Goal: Task Accomplishment & Management: Use online tool/utility

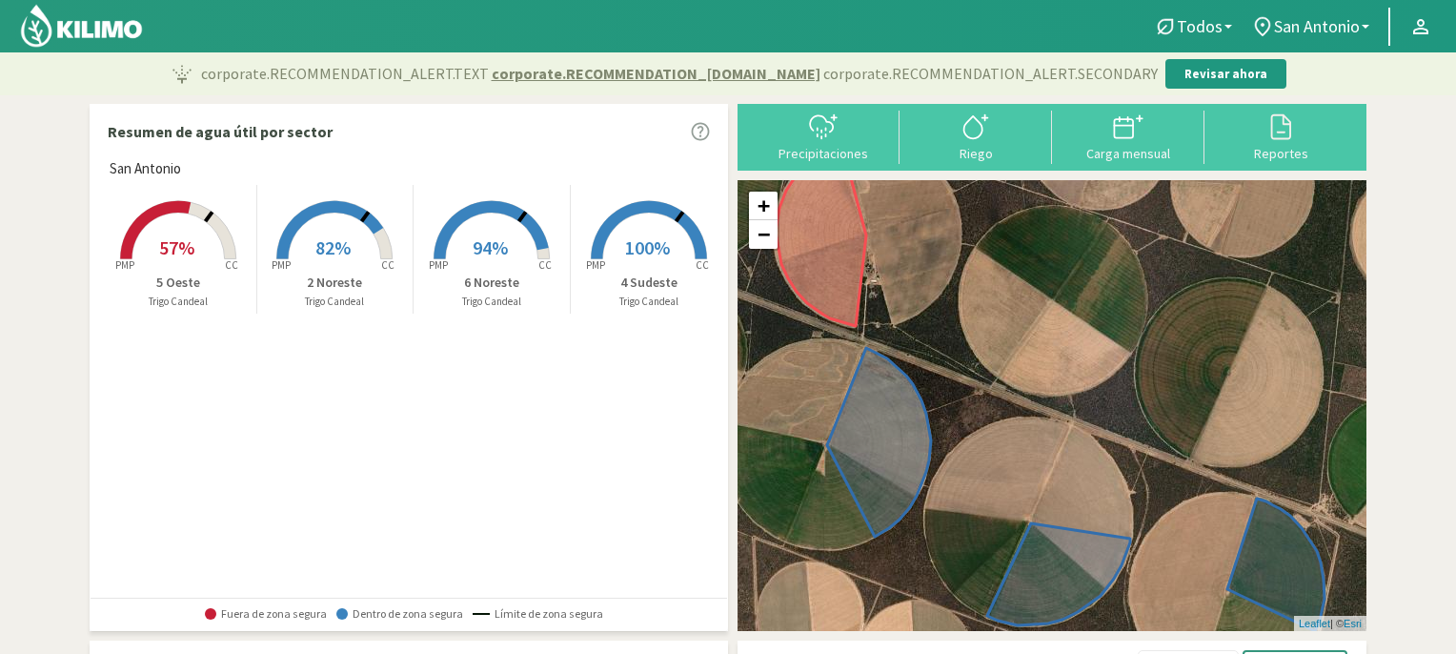
click at [330, 237] on span "82%" at bounding box center [332, 247] width 35 height 24
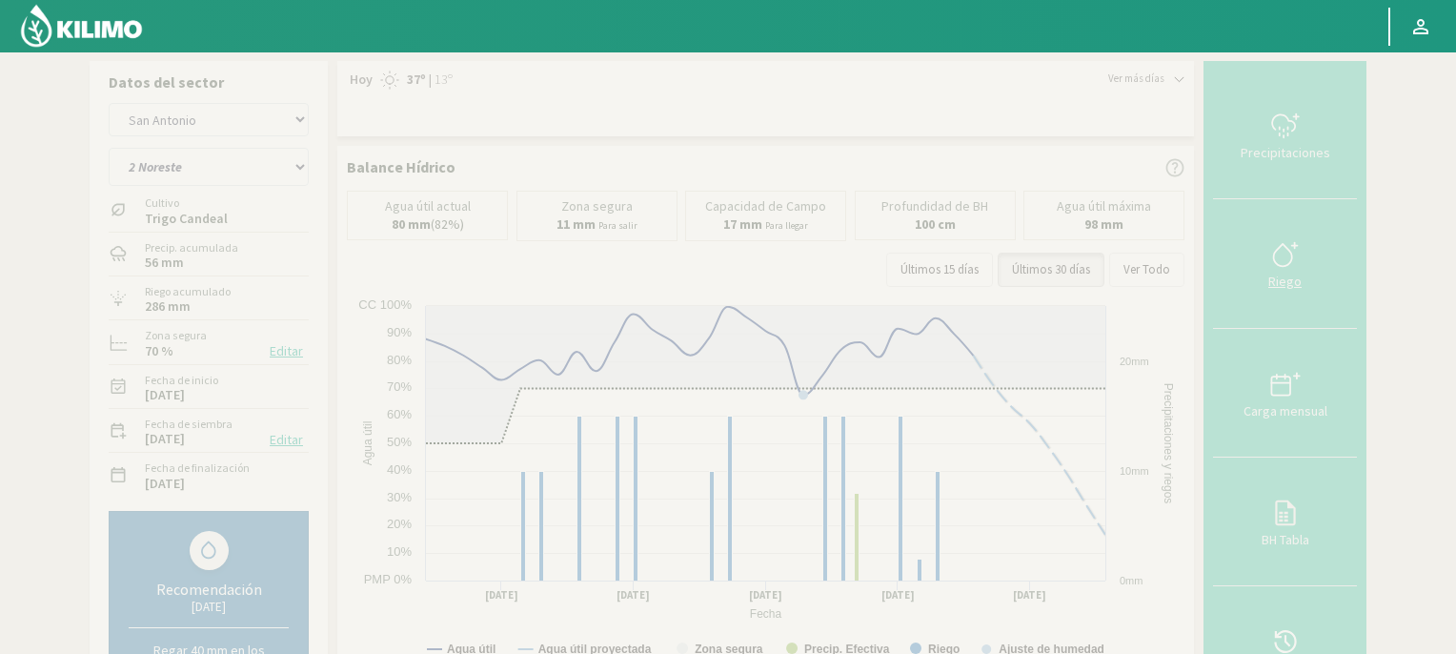
click at [1279, 262] on icon at bounding box center [1285, 254] width 30 height 30
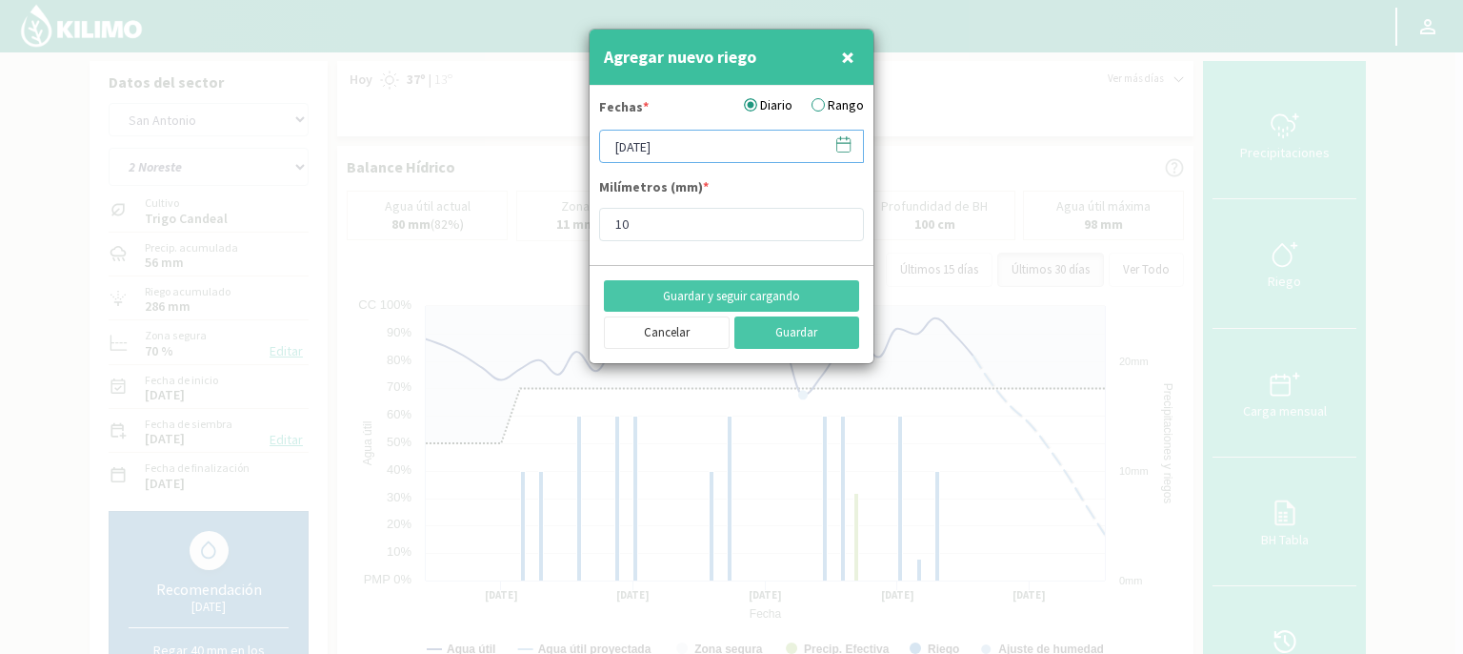
click at [725, 143] on input "[DATE]" at bounding box center [731, 146] width 265 height 33
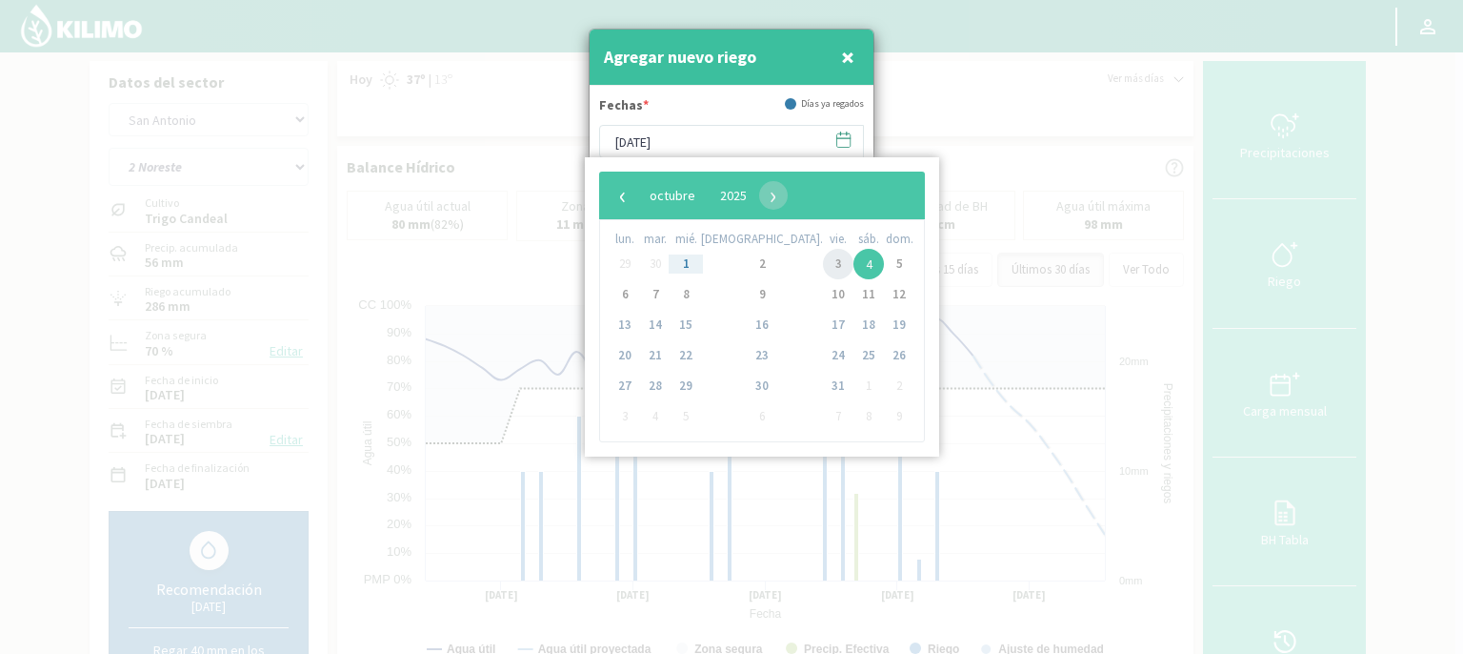
click at [823, 264] on span "3" at bounding box center [838, 264] width 30 height 30
type input "[DATE]"
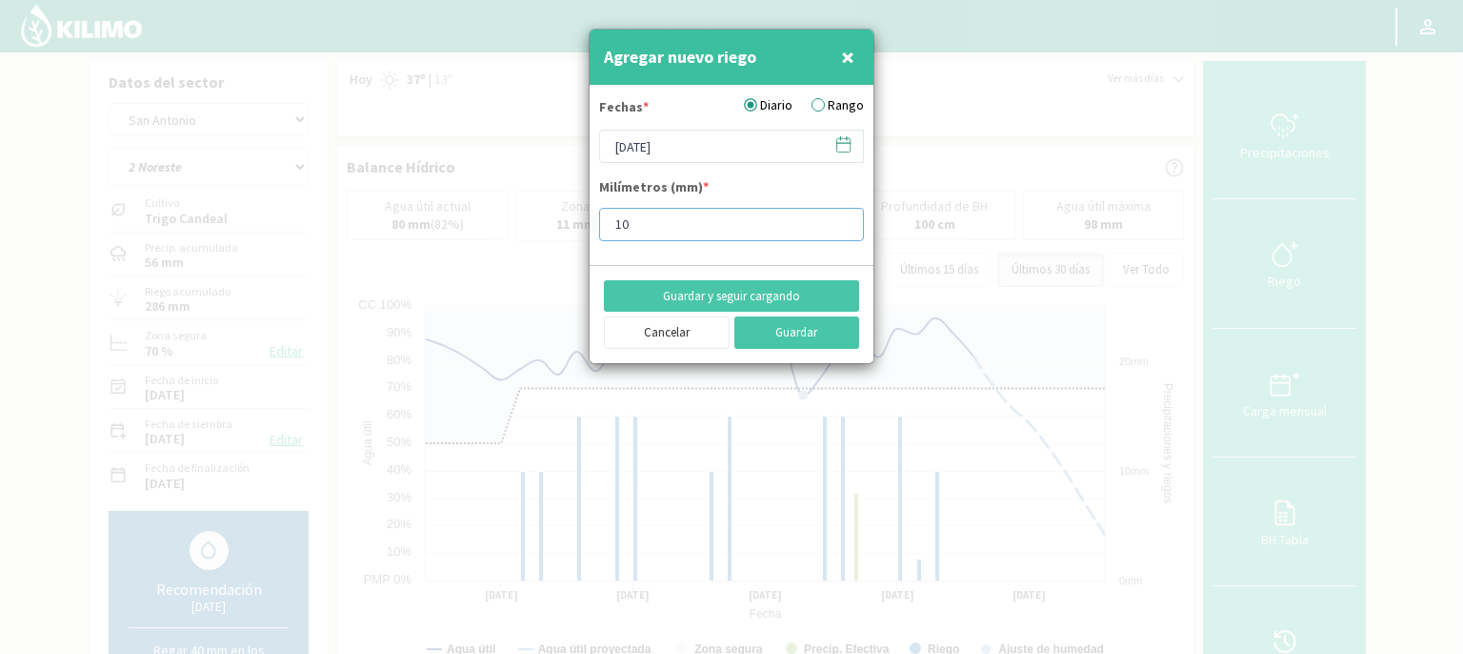
click at [667, 227] on input "10" at bounding box center [731, 224] width 265 height 33
type input "1"
type input "20"
click at [826, 327] on button "Guardar" at bounding box center [797, 332] width 126 height 32
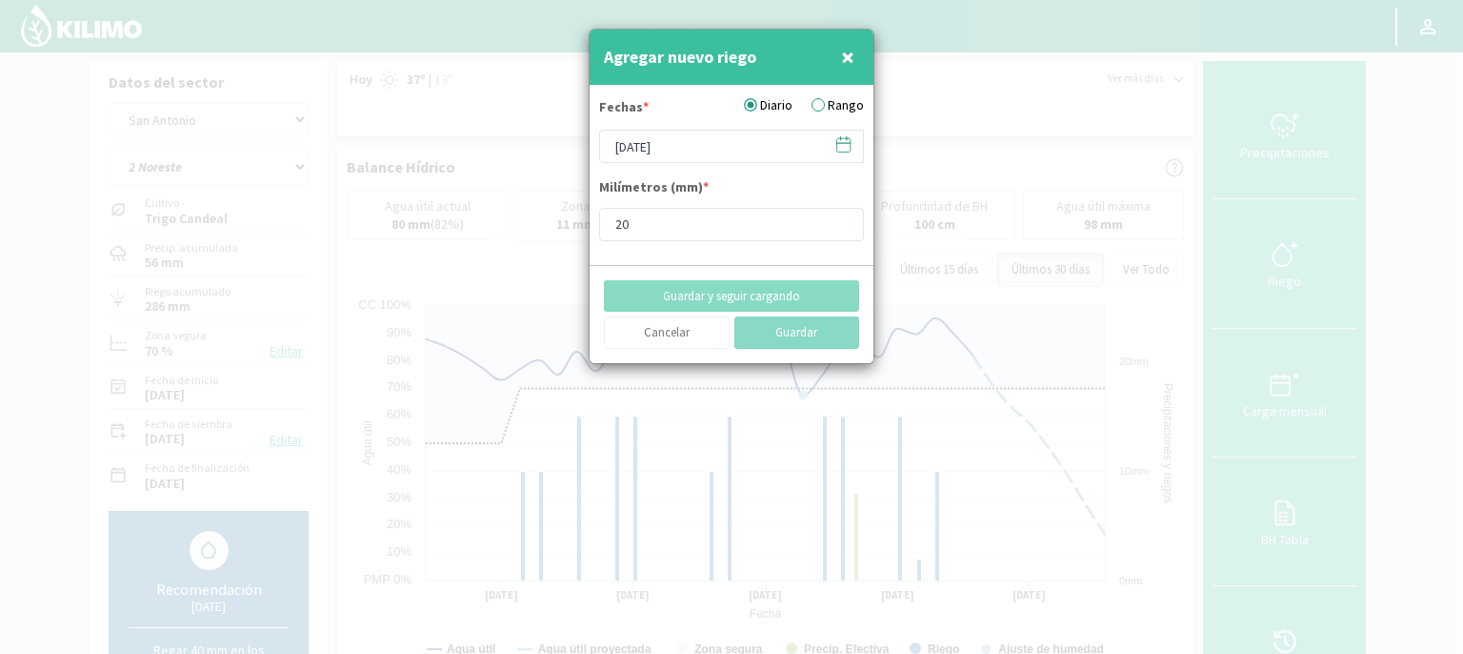
type input "[DATE]"
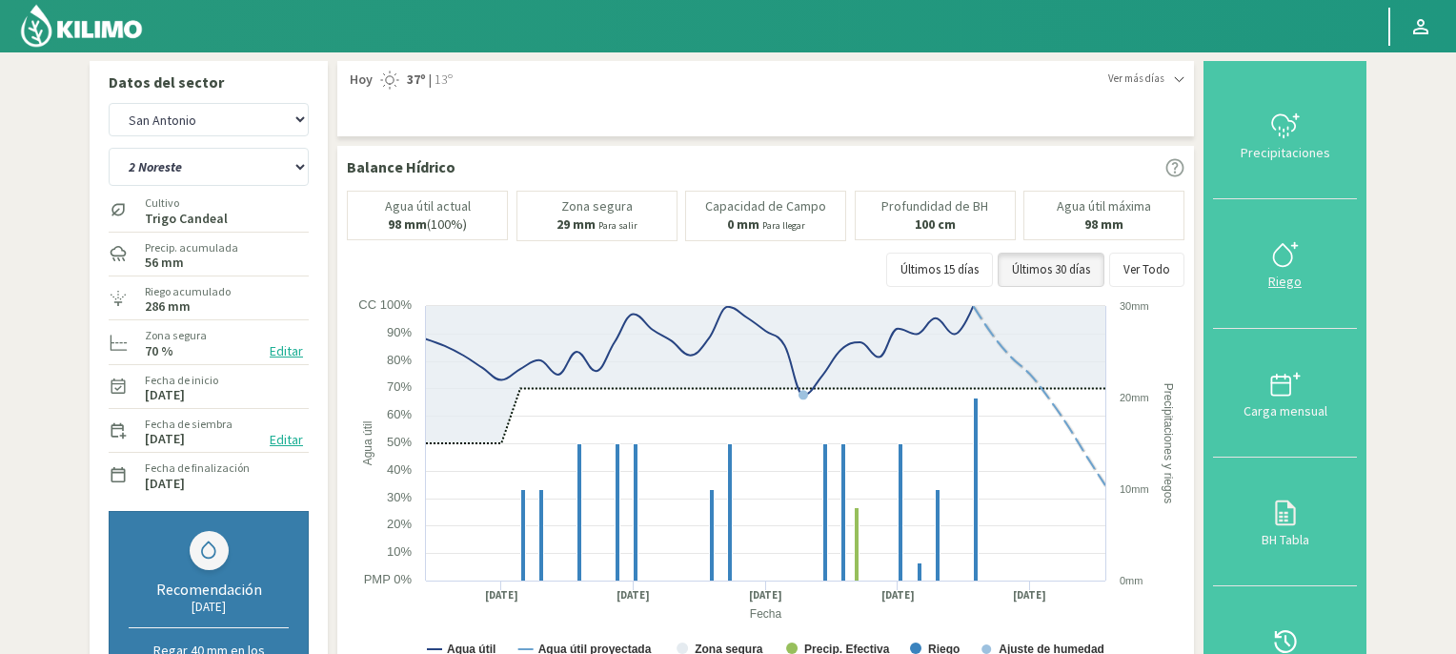
click at [1291, 257] on icon at bounding box center [1282, 255] width 18 height 22
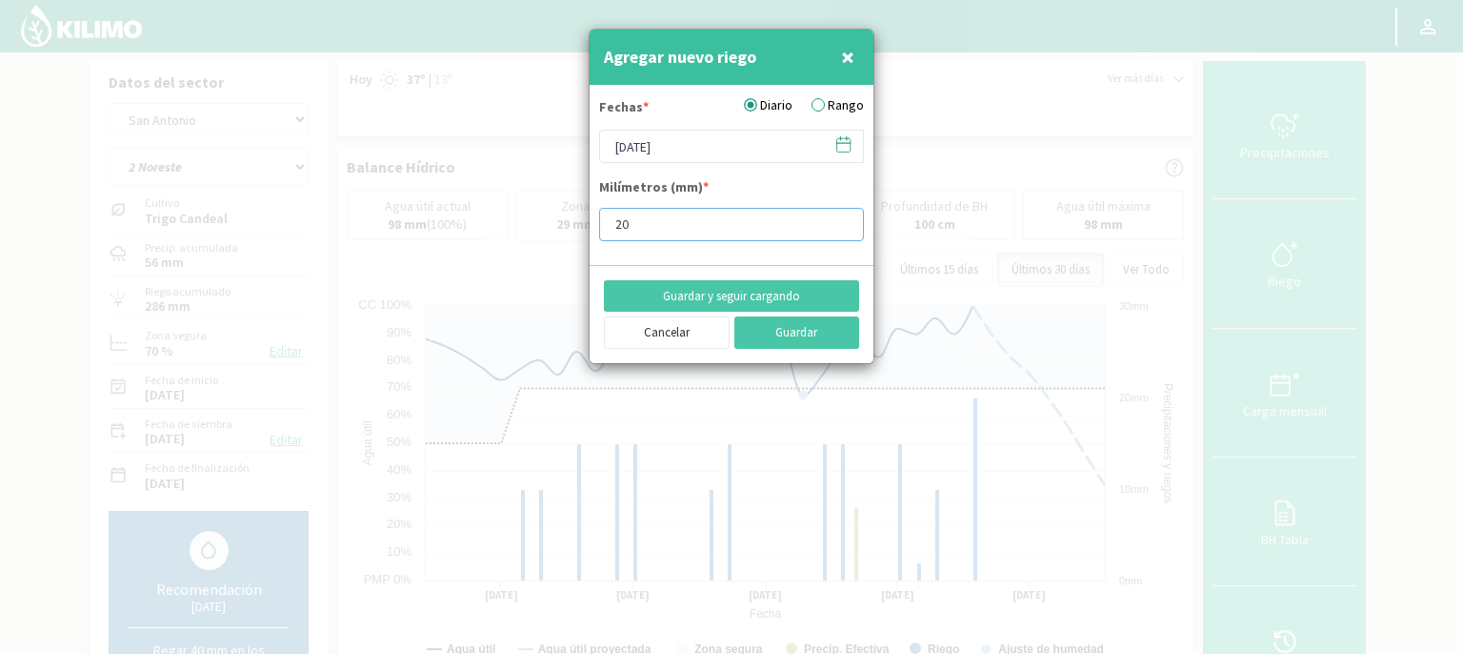
click at [659, 222] on input "20" at bounding box center [731, 224] width 265 height 33
type input "2"
type input "10"
click at [813, 338] on button "Guardar" at bounding box center [797, 332] width 126 height 32
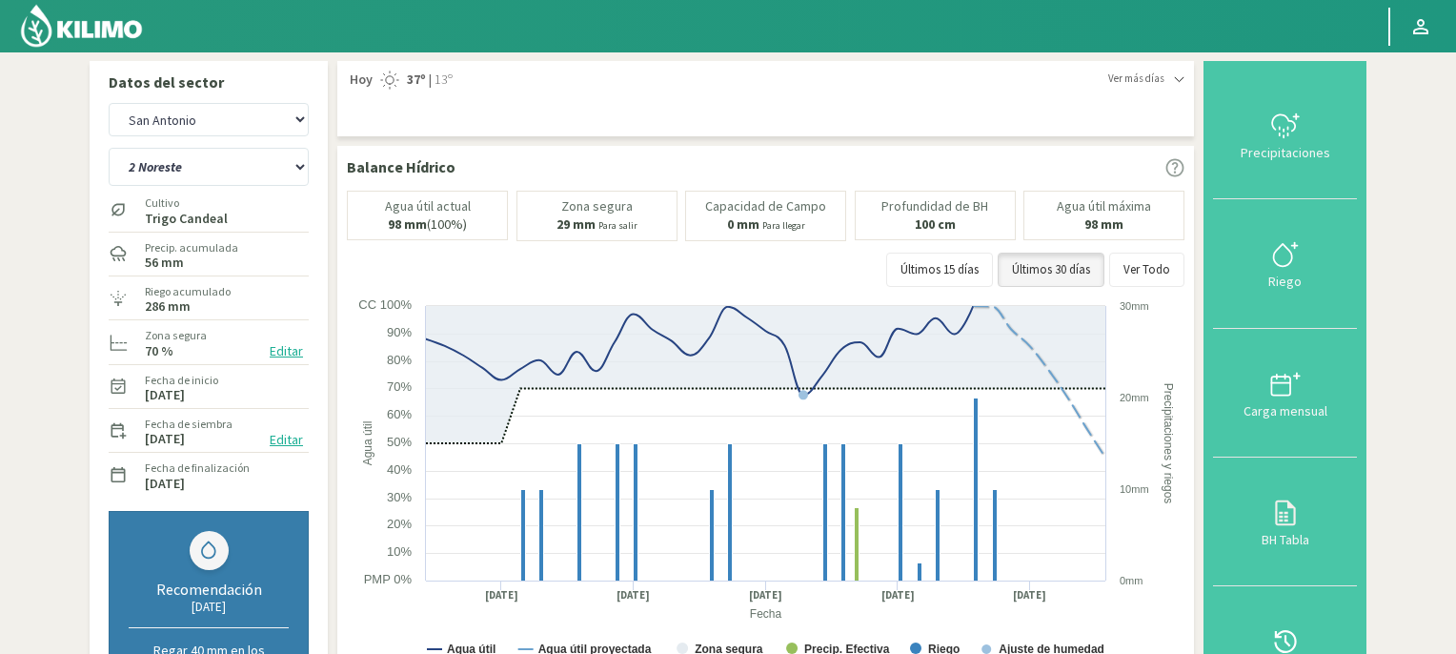
click at [1455, 397] on section "Datos del sector [GEOGRAPHIC_DATA][PERSON_NAME] 2 Noreste 4 Sudeste 5 Oeste 6 N…" at bounding box center [728, 658] width 1456 height 1213
click at [297, 165] on select "2 Noreste 4 Sudeste 5 Oeste 6 Noreste" at bounding box center [209, 167] width 200 height 38
select select "1: Object"
click at [109, 148] on select "2 Noreste 4 Sudeste 5 Oeste 6 Noreste" at bounding box center [209, 167] width 200 height 38
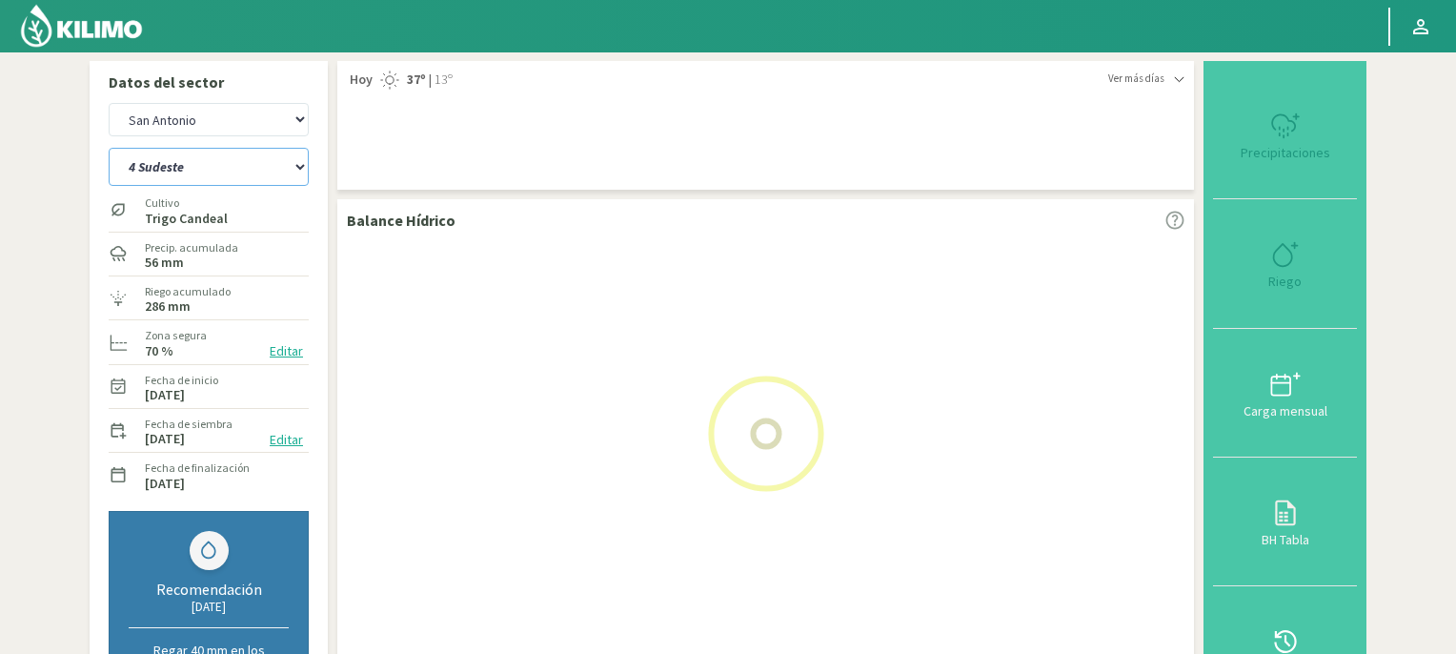
select select "2: Object"
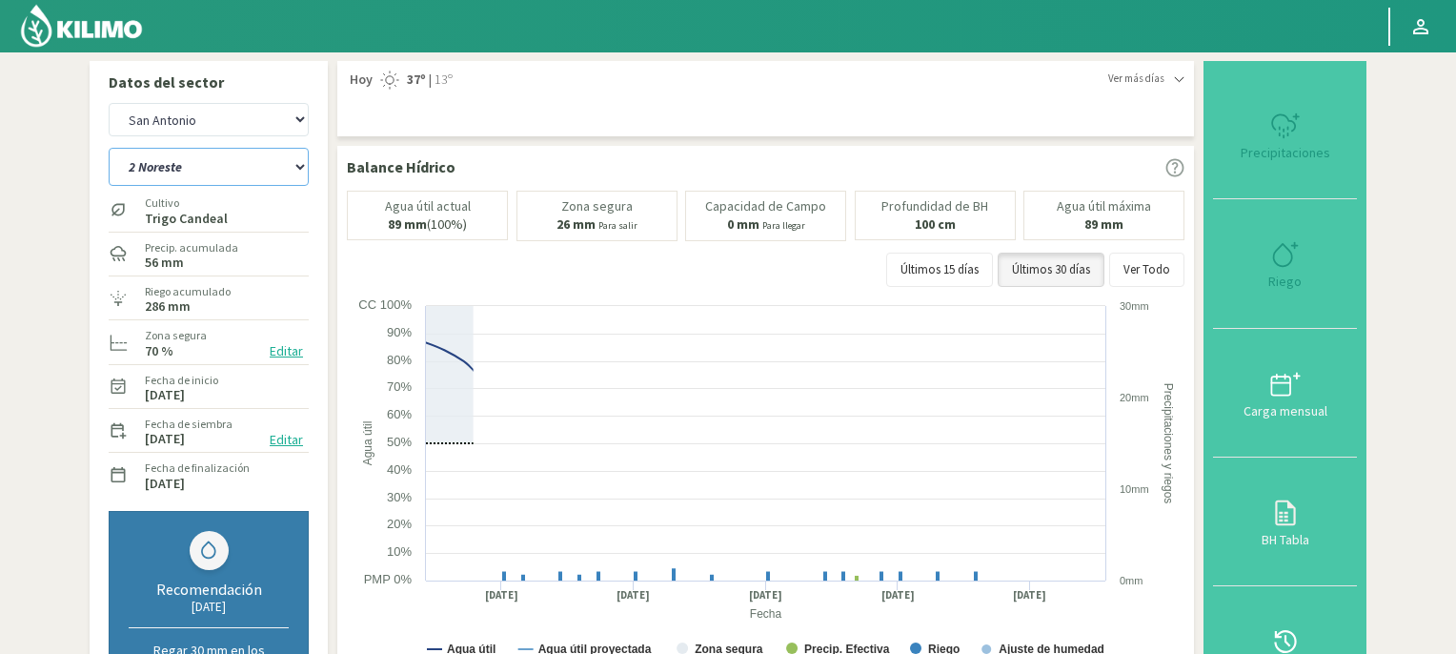
select select "5: Object"
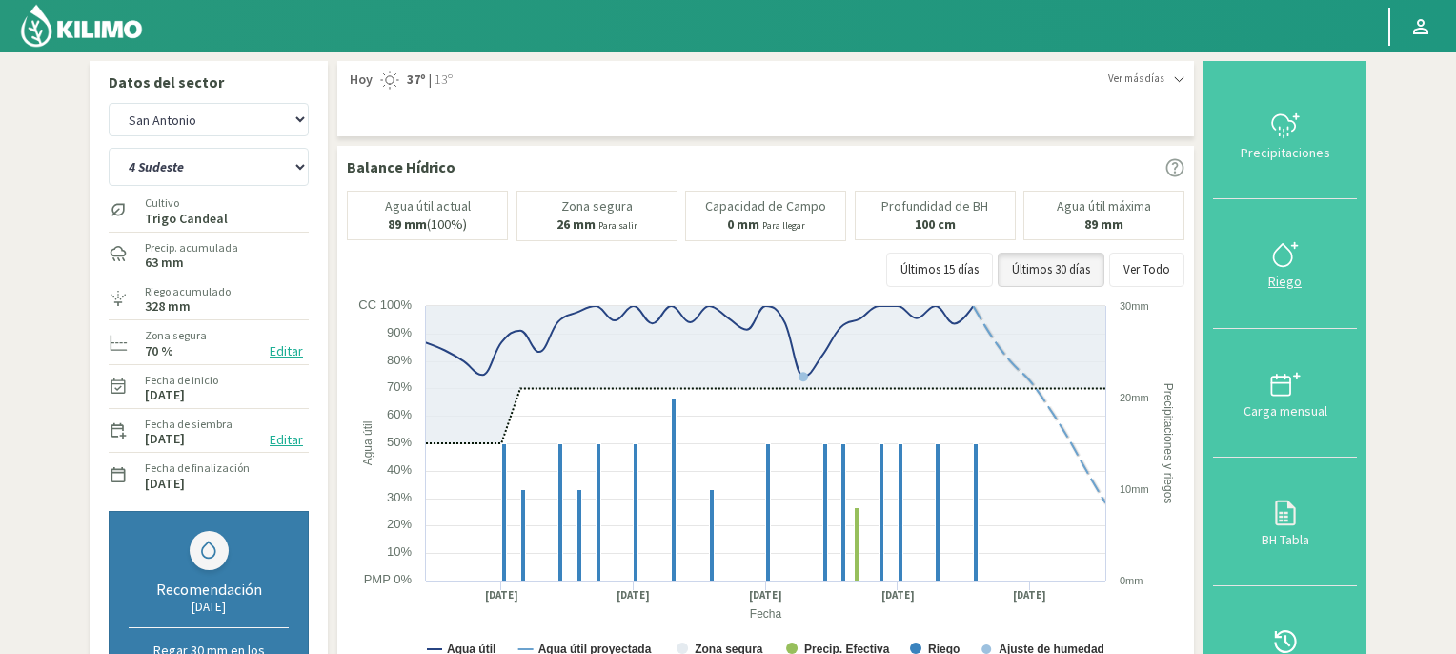
click at [1295, 266] on icon at bounding box center [1285, 254] width 30 height 30
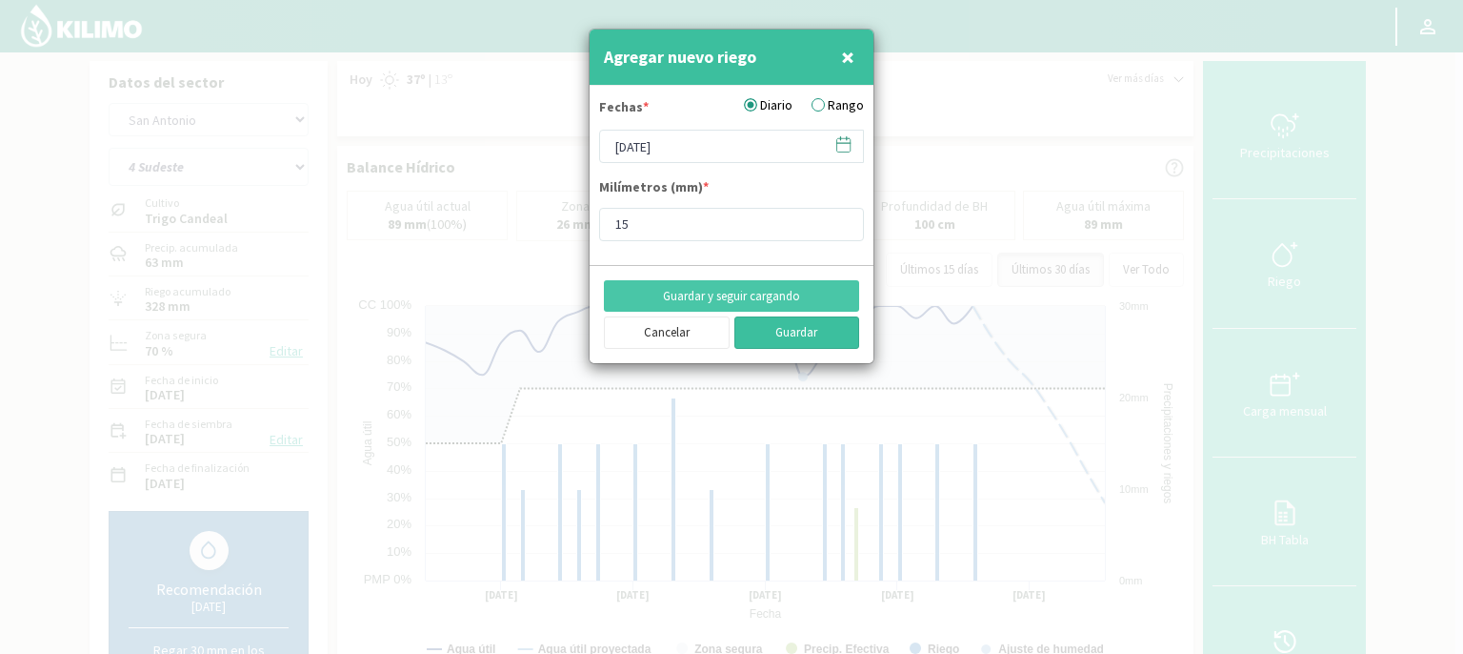
click at [800, 331] on button "Guardar" at bounding box center [797, 332] width 126 height 32
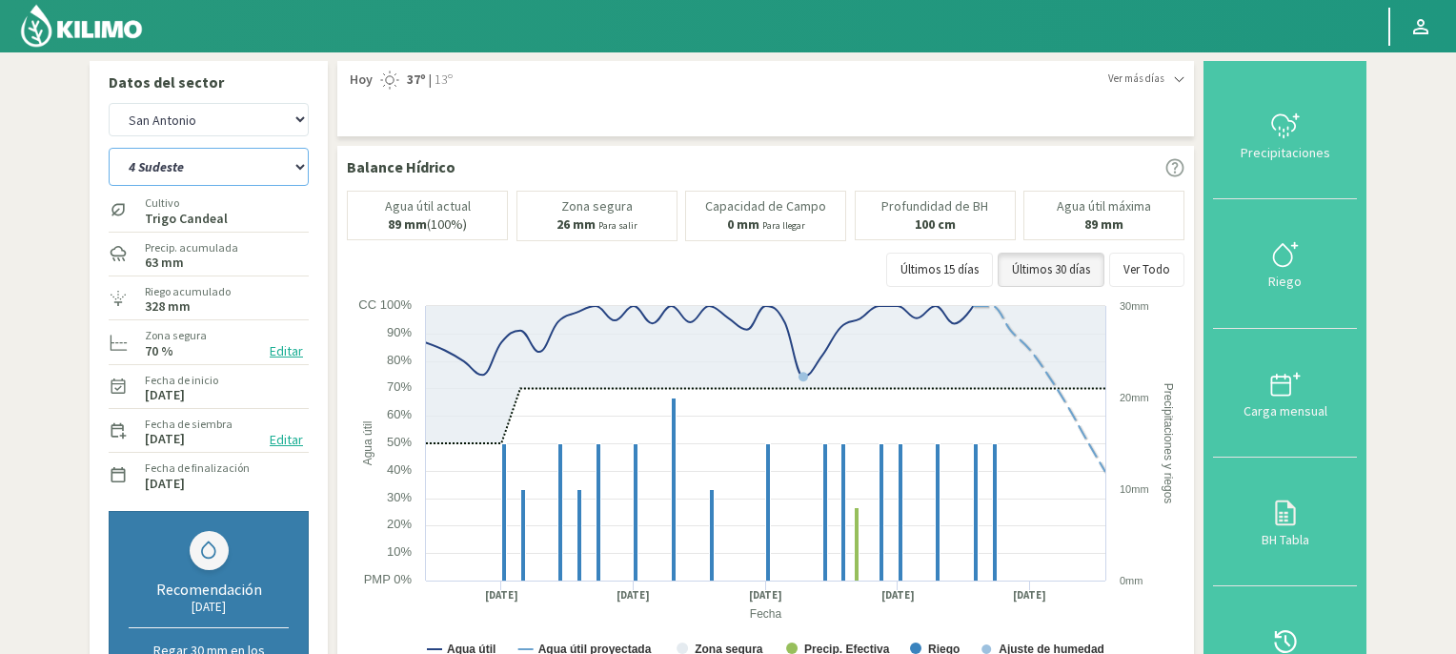
click at [297, 164] on select "2 Noreste 4 Sudeste 5 Oeste 6 Noreste" at bounding box center [209, 167] width 200 height 38
select select "6: Object"
click at [109, 148] on select "2 Noreste 4 Sudeste 5 Oeste 6 Noreste" at bounding box center [209, 167] width 200 height 38
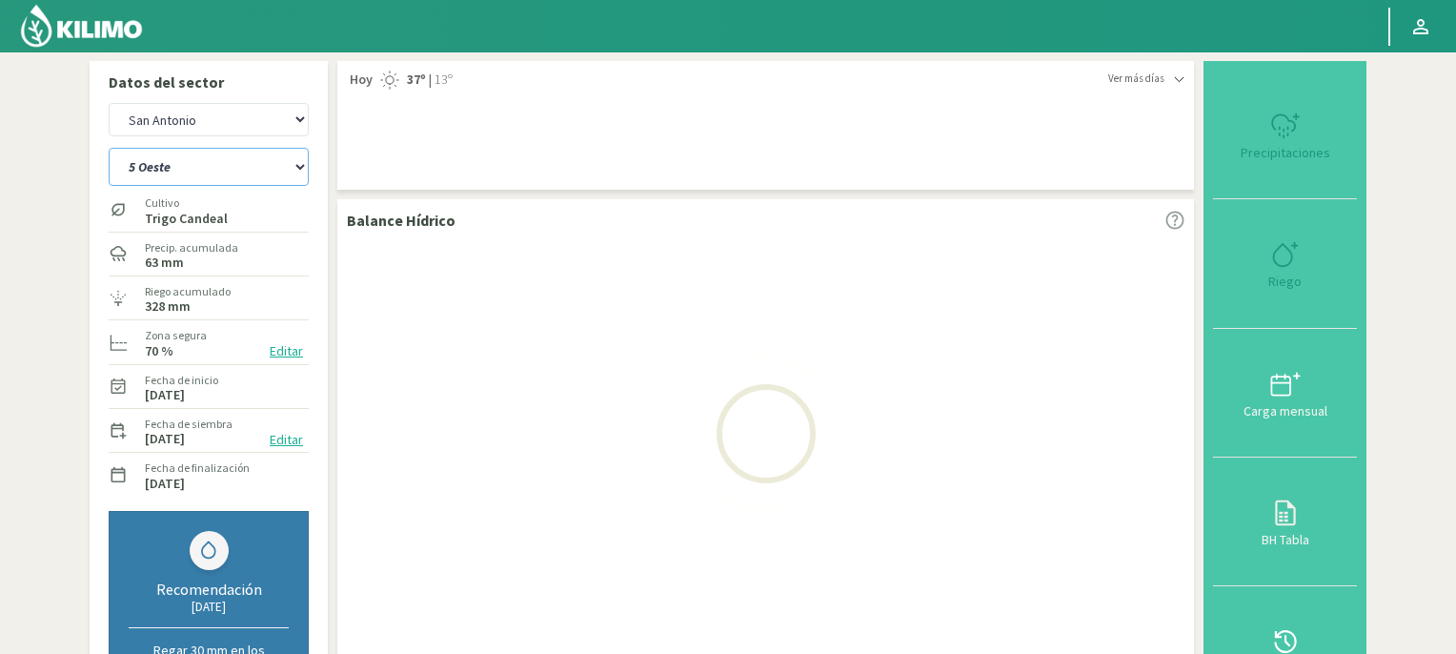
select select "4: Object"
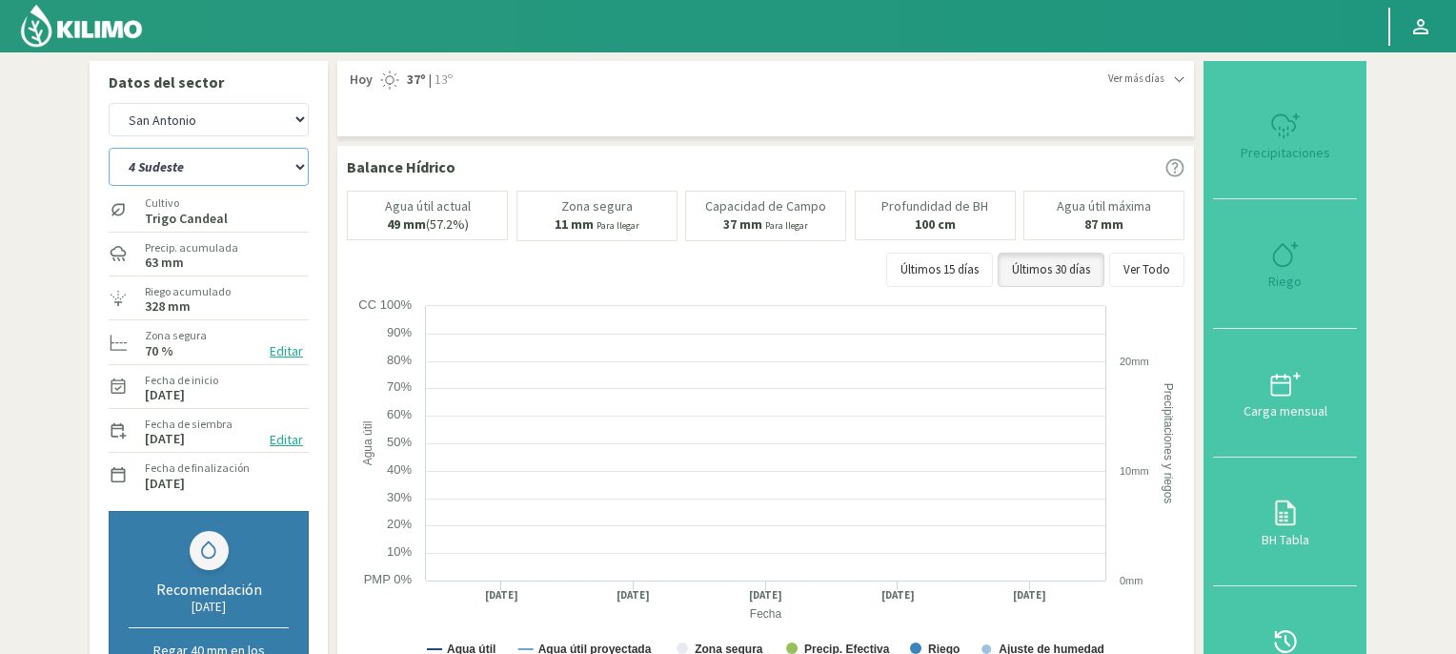
select select "10: Object"
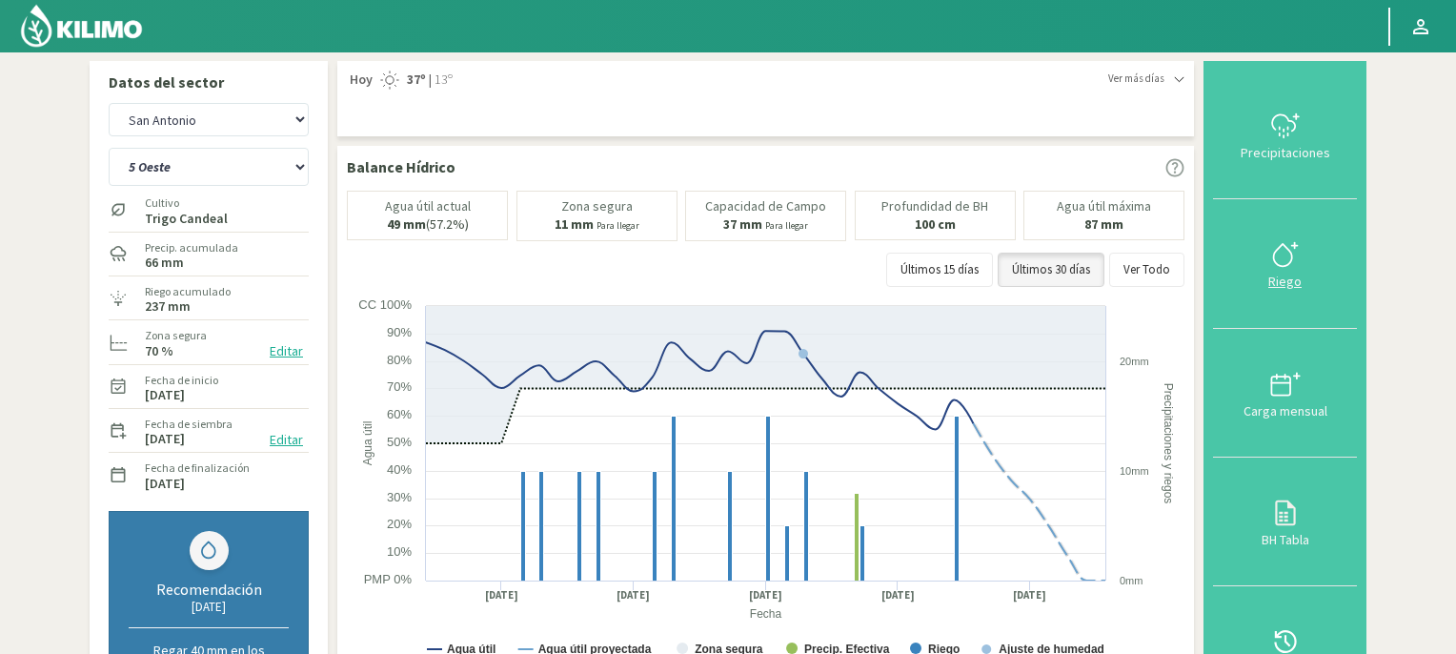
click at [1290, 263] on icon at bounding box center [1282, 255] width 18 height 22
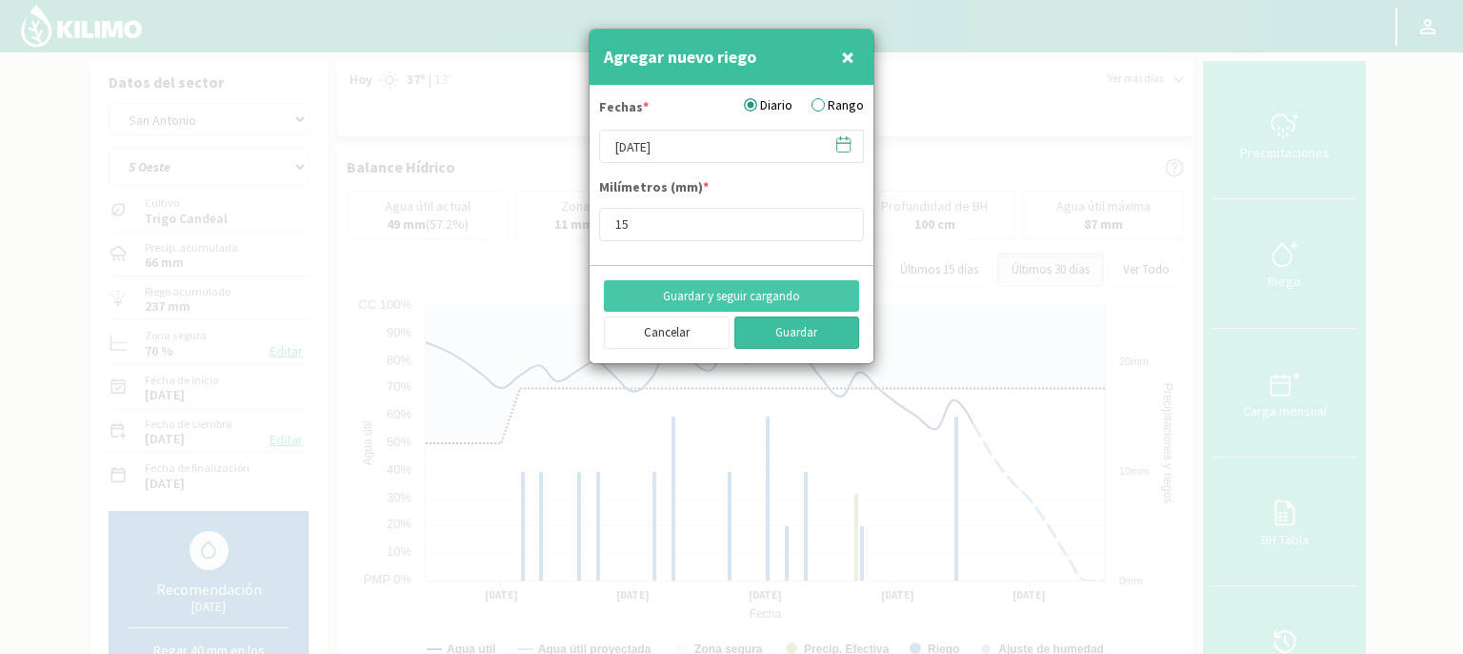
click at [838, 333] on button "Guardar" at bounding box center [797, 332] width 126 height 32
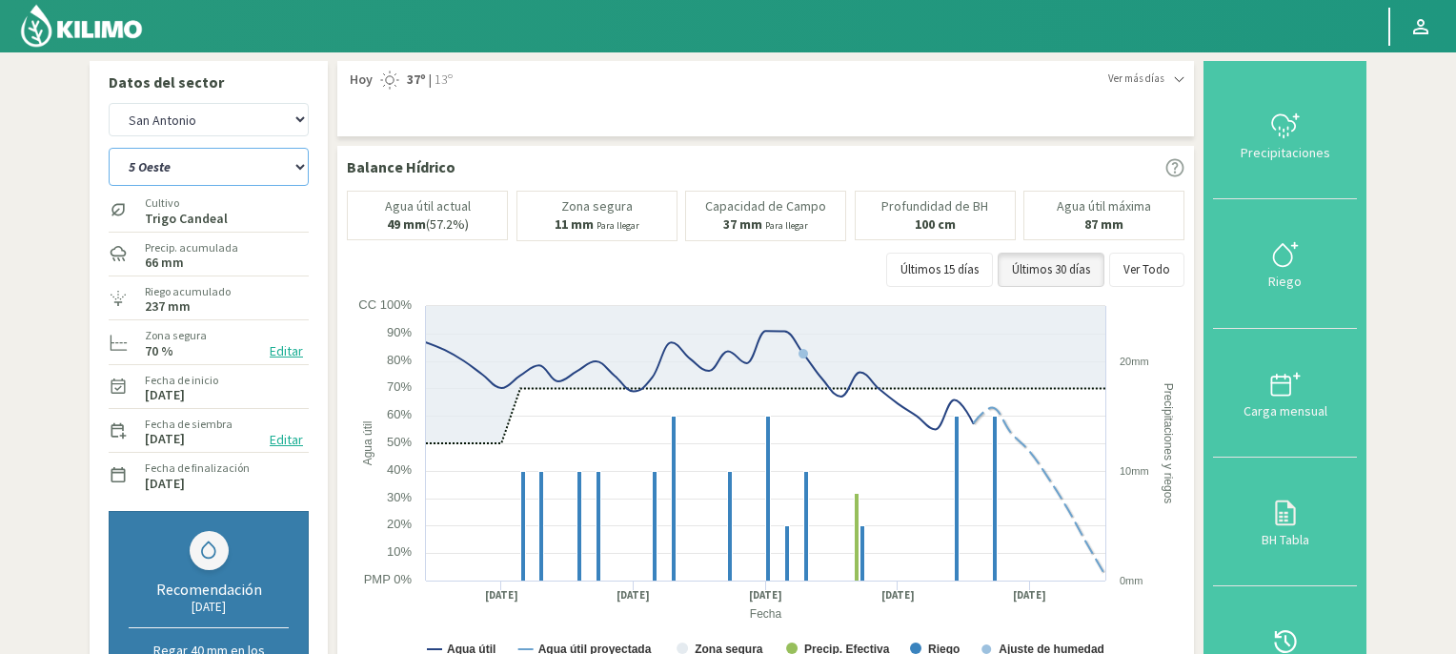
click at [299, 164] on select "2 Noreste 4 Sudeste 5 Oeste 6 Noreste" at bounding box center [209, 167] width 200 height 38
select select "11: Object"
click at [109, 148] on select "2 Noreste 4 Sudeste 5 Oeste 6 Noreste" at bounding box center [209, 167] width 200 height 38
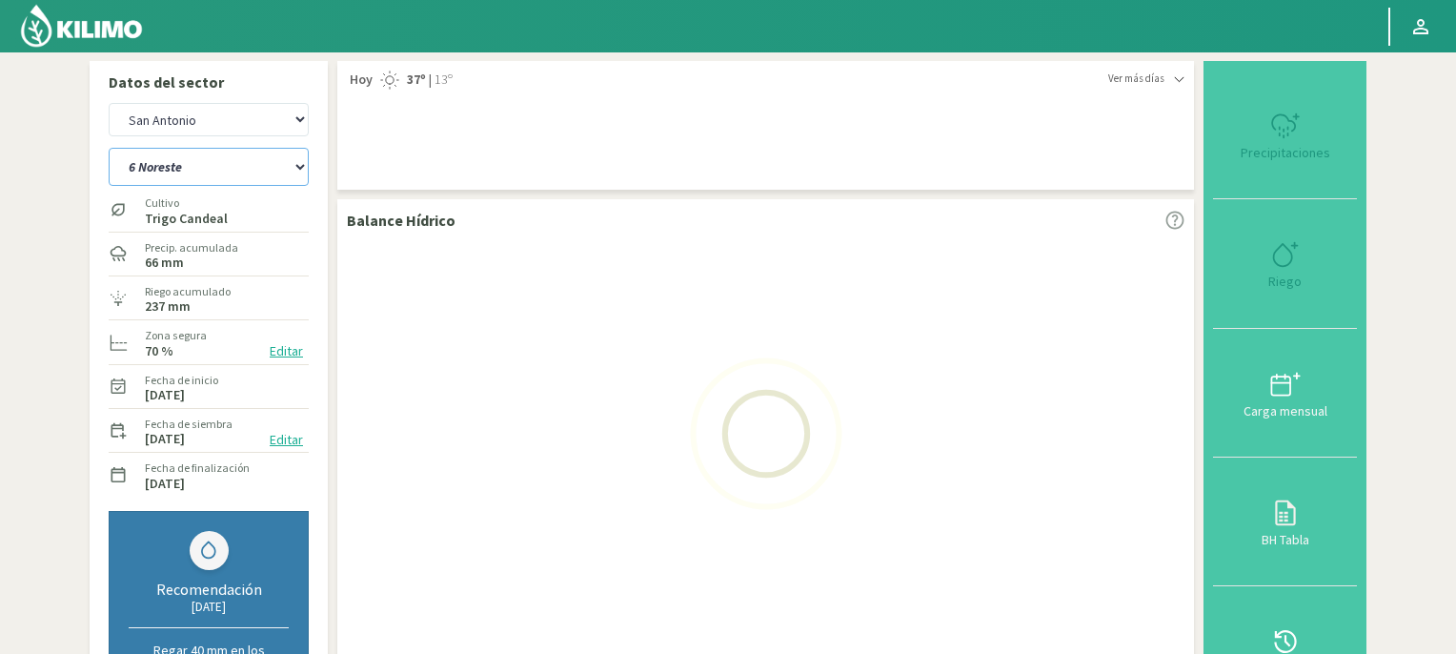
select select "6: Object"
select select "15: Object"
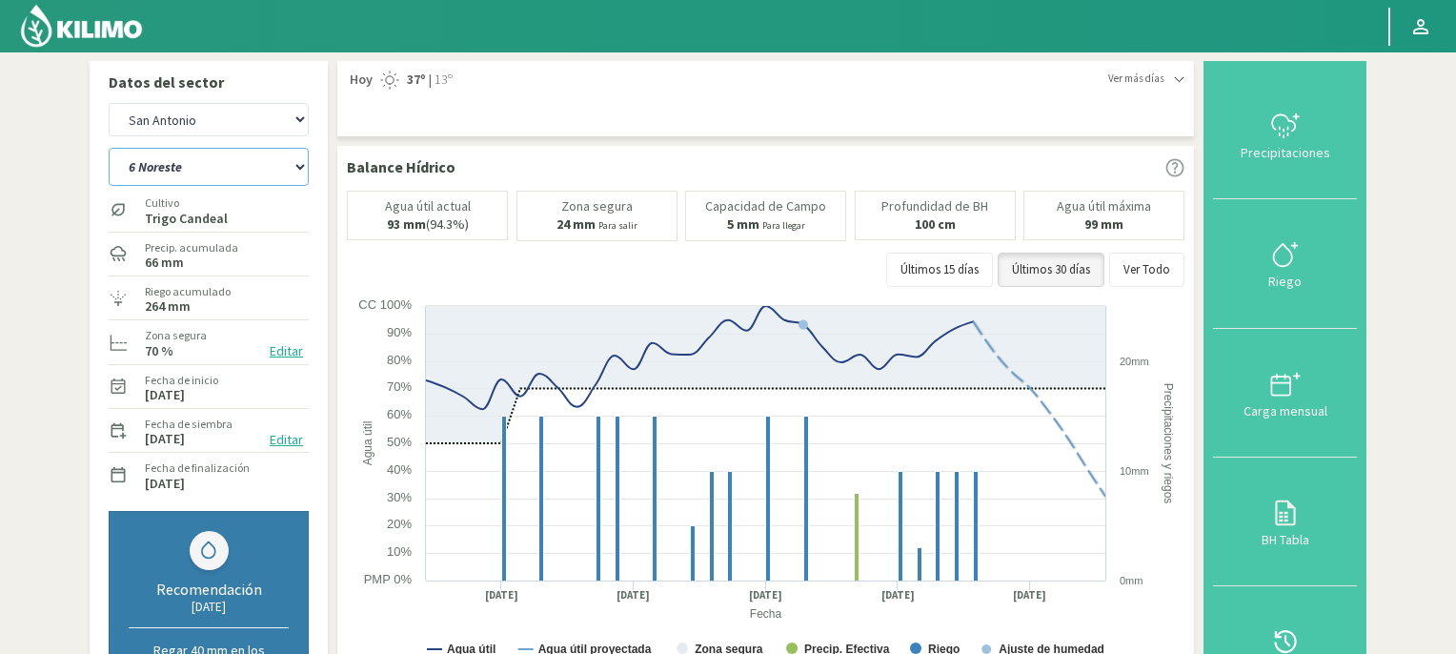
scroll to position [572, 0]
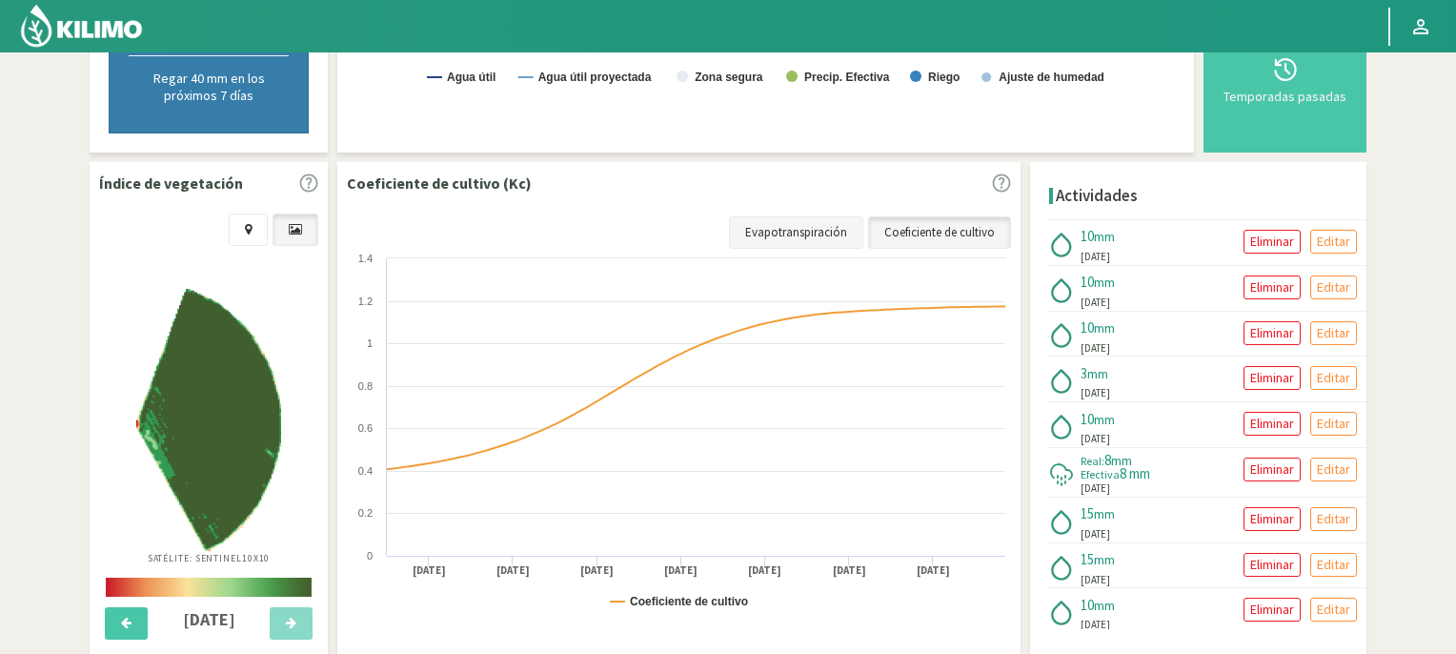
click at [803, 222] on link "Evapotranspiración" at bounding box center [796, 232] width 134 height 32
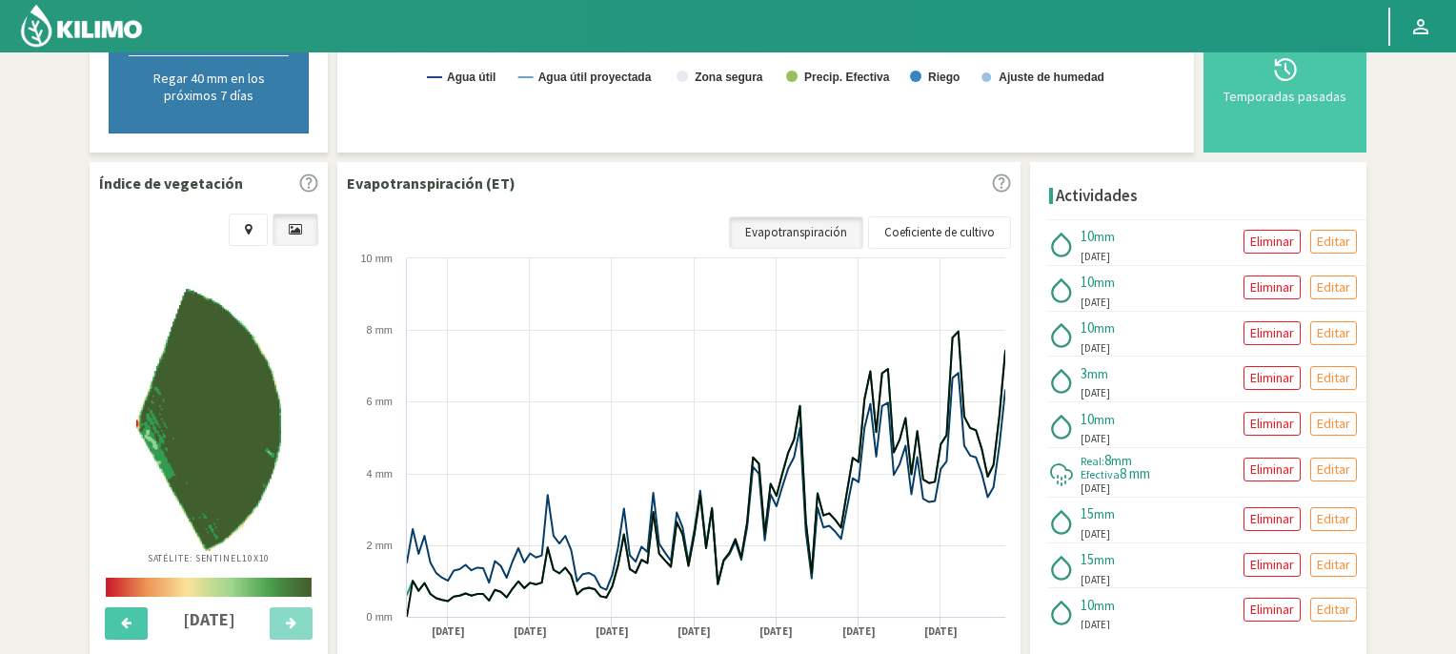
scroll to position [0, 0]
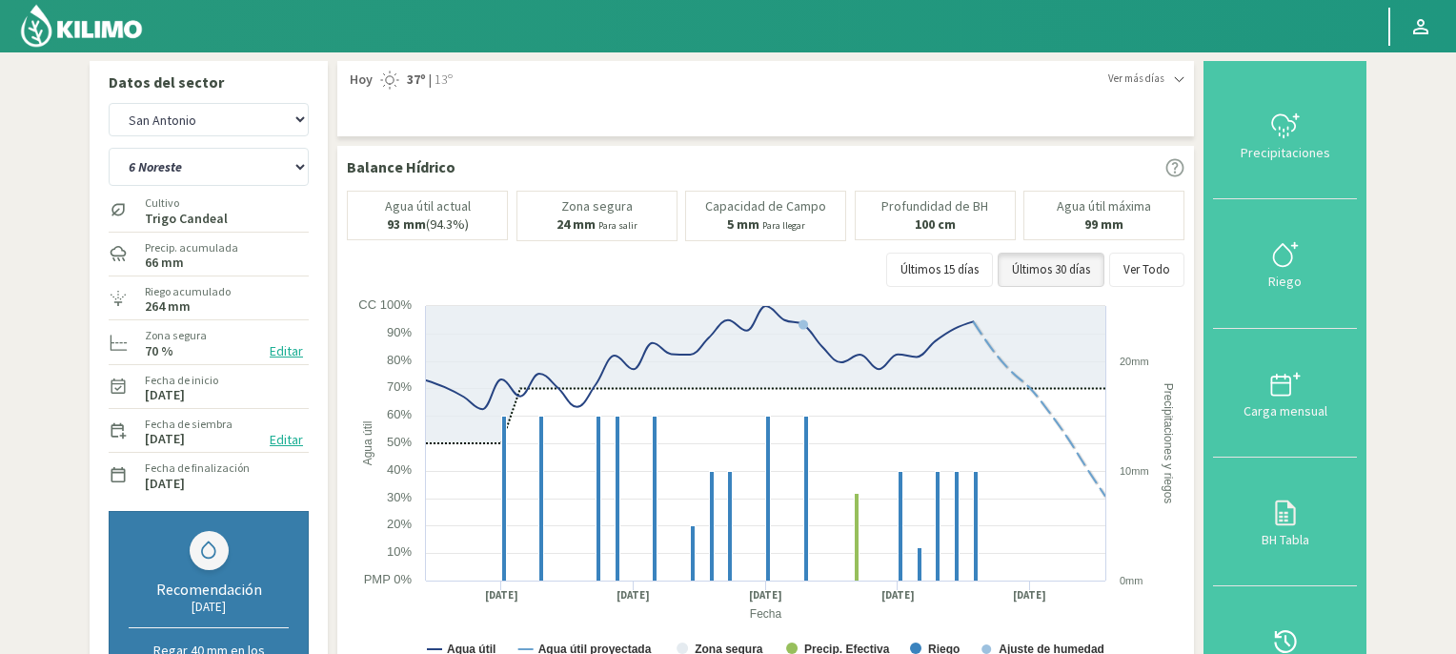
click at [104, 27] on img at bounding box center [81, 26] width 125 height 46
